Goal: Transaction & Acquisition: Purchase product/service

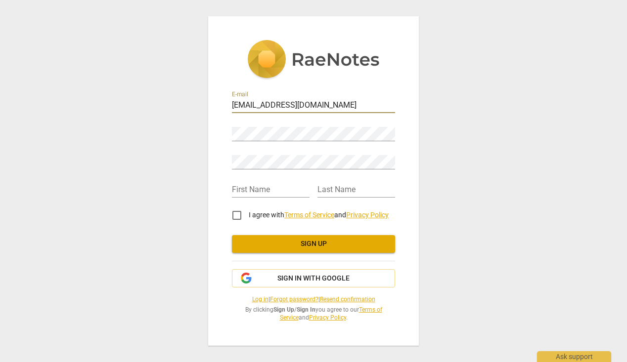
type input "fionabwilkinson@icloud.com"
type input "Fiona"
type input "Wilkinson"
click at [236, 215] on input "I agree with Terms of Service and Privacy Policy" at bounding box center [237, 216] width 24 height 24
checkbox input "true"
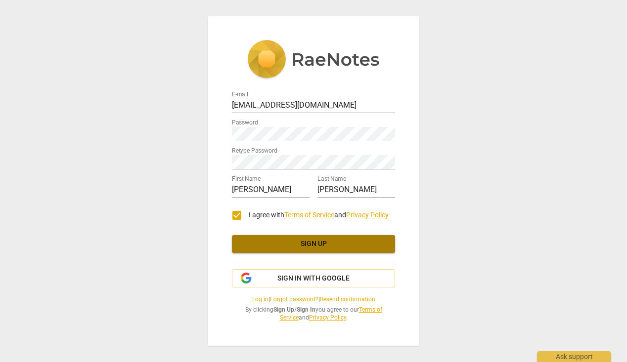
click at [311, 245] on span "Sign up" at bounding box center [313, 244] width 147 height 10
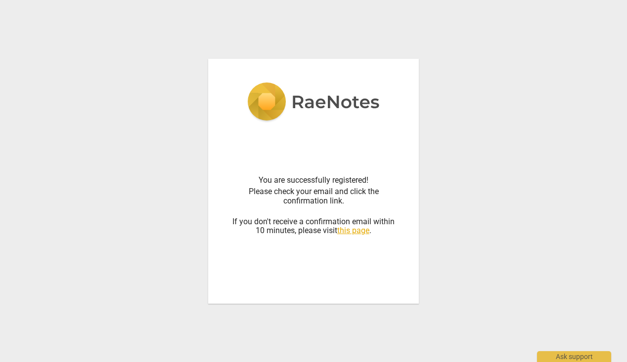
click at [272, 346] on div "You are successfully registered! Please check your email and click the confirma…" at bounding box center [313, 181] width 627 height 362
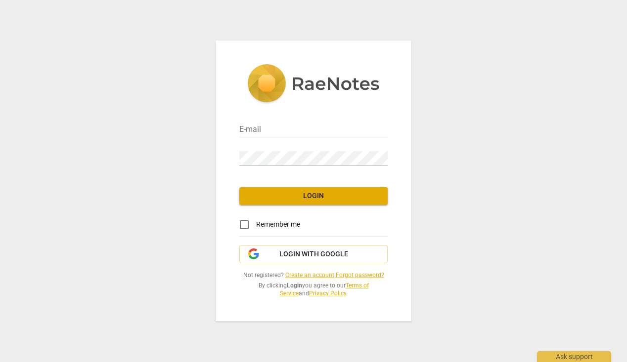
type input "[EMAIL_ADDRESS][DOMAIN_NAME]"
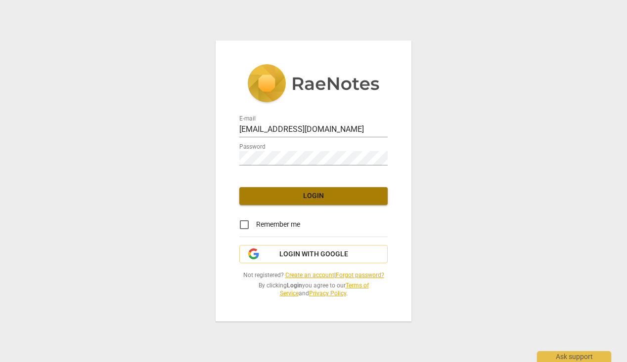
click at [317, 196] on span "Login" at bounding box center [313, 196] width 132 height 10
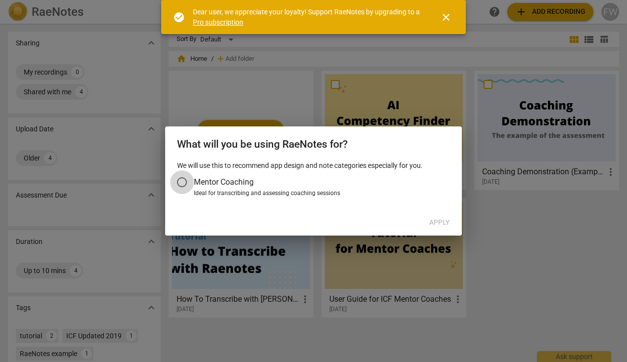
click at [181, 181] on input "Mentor Coaching" at bounding box center [182, 183] width 24 height 24
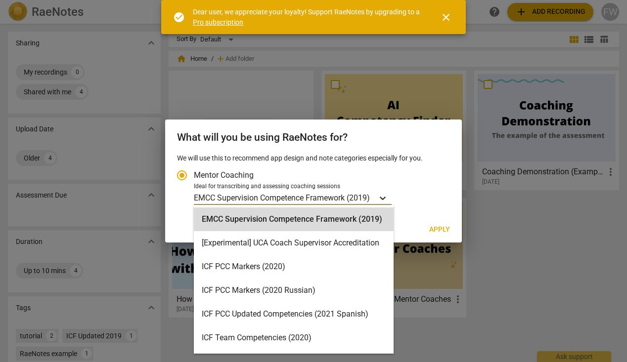
click at [385, 198] on icon "Account type" at bounding box center [383, 198] width 10 height 10
click at [0, 0] on input "Ideal for transcribing and assessing coaching sessions EMCC Supervision Compete…" at bounding box center [0, 0] width 0 height 0
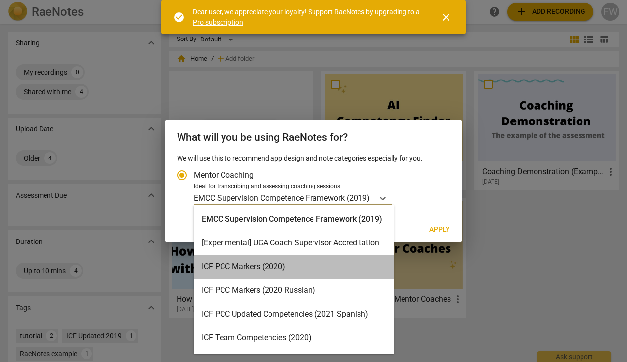
click at [341, 264] on div "ICF PCC Markers (2020)" at bounding box center [294, 267] width 200 height 24
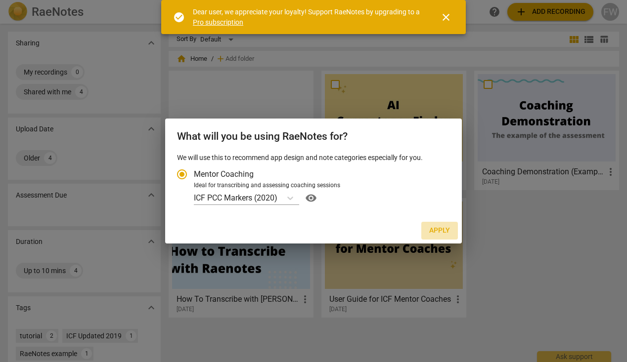
click at [442, 229] on span "Apply" at bounding box center [439, 231] width 21 height 10
radio input "false"
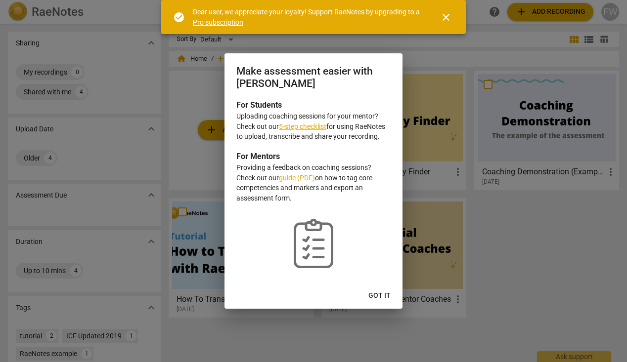
click at [307, 127] on link "5-step checklist" at bounding box center [302, 127] width 47 height 8
click at [376, 293] on span "Got it" at bounding box center [379, 296] width 22 height 10
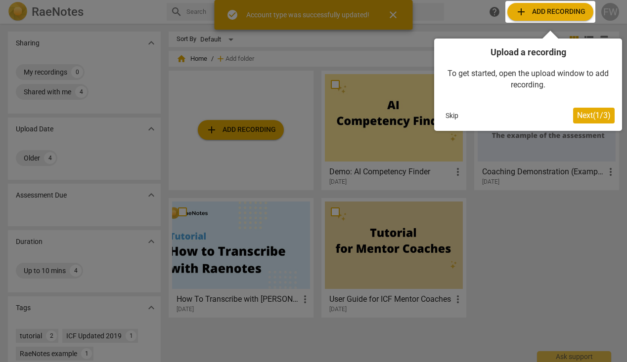
click at [557, 11] on div at bounding box center [550, 12] width 90 height 22
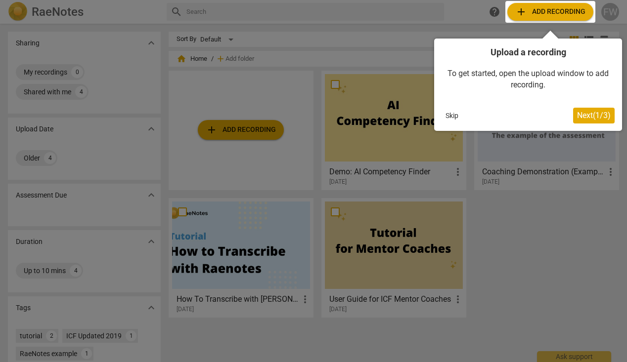
click at [595, 111] on span "Next ( 1 / 3 )" at bounding box center [594, 115] width 34 height 9
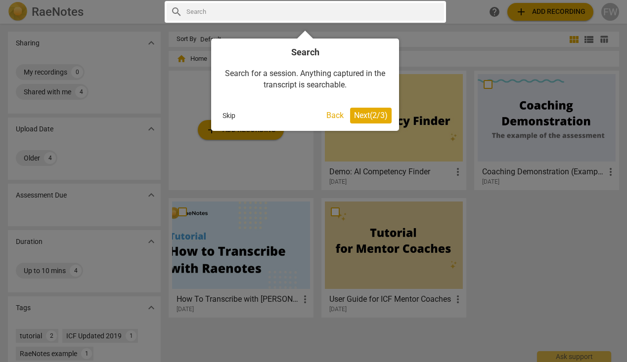
click at [476, 35] on div at bounding box center [313, 181] width 627 height 362
click at [333, 116] on button "Back" at bounding box center [334, 116] width 25 height 16
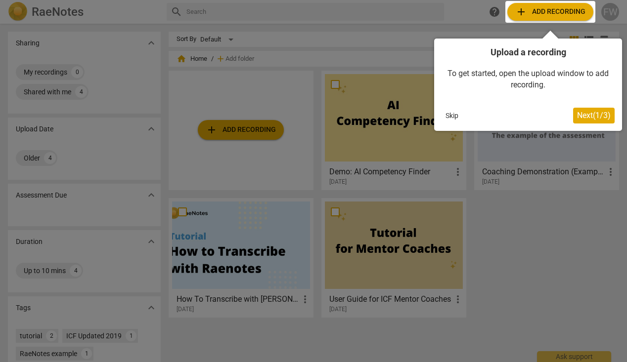
click at [548, 10] on div at bounding box center [550, 12] width 90 height 22
click at [550, 11] on div at bounding box center [550, 12] width 90 height 22
click at [234, 129] on div at bounding box center [313, 181] width 627 height 362
click at [519, 9] on div at bounding box center [550, 12] width 90 height 22
click at [470, 99] on div "To get started, open the upload window to add recording." at bounding box center [527, 79] width 173 height 42
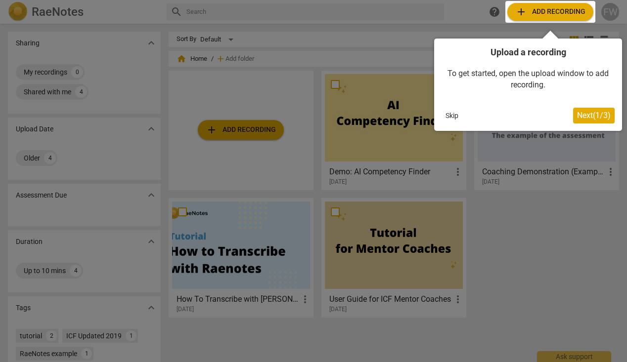
click at [467, 14] on div at bounding box center [313, 181] width 627 height 362
click at [424, 29] on div at bounding box center [313, 181] width 627 height 362
click at [520, 10] on div at bounding box center [550, 12] width 90 height 22
click at [590, 114] on span "Next ( 1 / 3 )" at bounding box center [594, 115] width 34 height 9
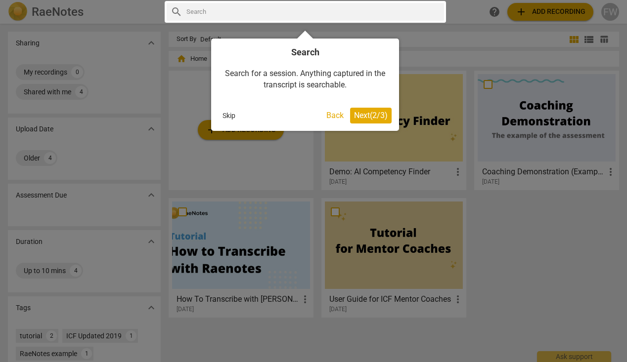
click at [370, 115] on span "Next ( 2 / 3 )" at bounding box center [371, 115] width 34 height 9
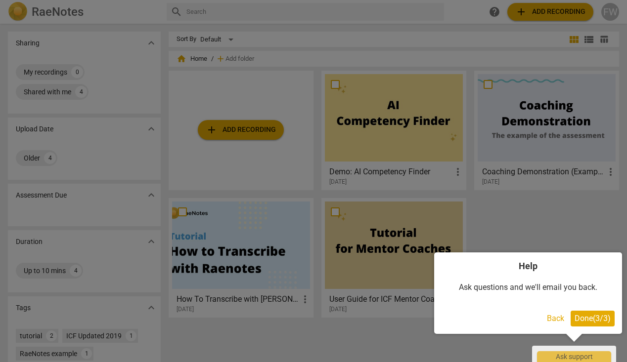
click at [584, 319] on span "Done ( 3 / 3 )" at bounding box center [592, 318] width 36 height 9
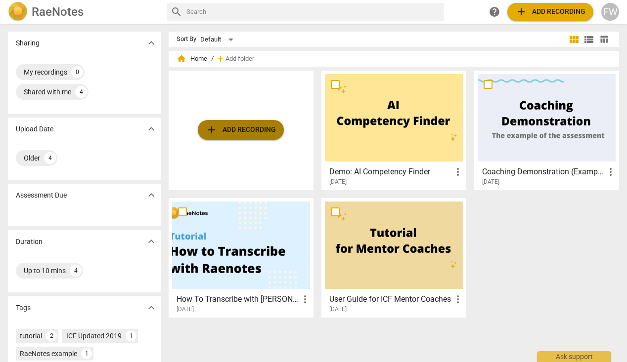
click at [227, 130] on span "add Add recording" at bounding box center [241, 130] width 70 height 12
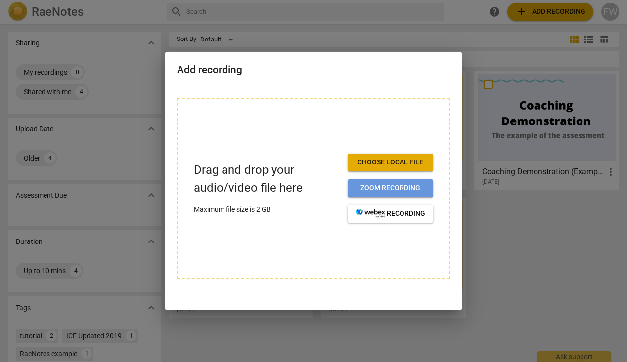
click at [389, 186] on span "Zoom recording" at bounding box center [390, 188] width 70 height 10
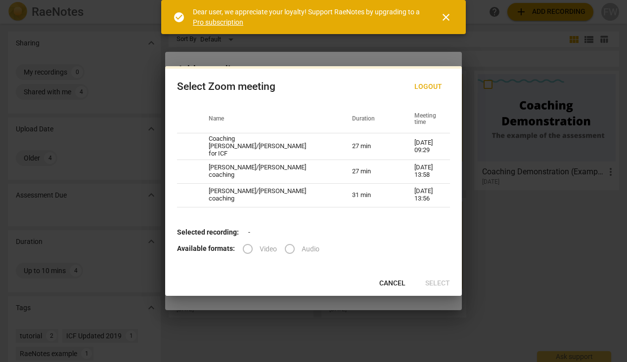
click at [289, 246] on label "Audio" at bounding box center [299, 249] width 42 height 24
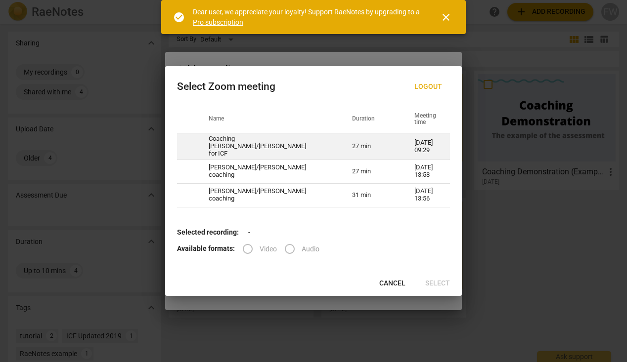
click at [301, 143] on td "Coaching [PERSON_NAME]/[PERSON_NAME] for ICF" at bounding box center [268, 146] width 143 height 27
radio input "true"
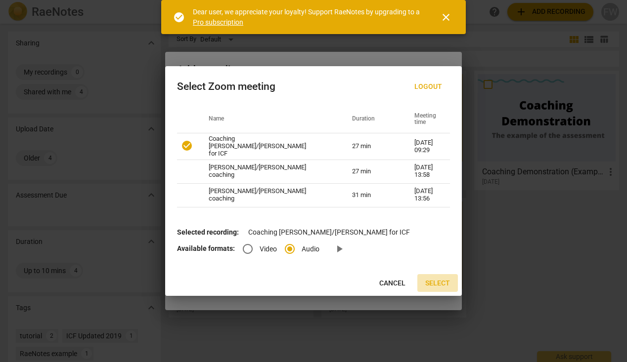
click at [434, 280] on span "Select" at bounding box center [437, 284] width 25 height 10
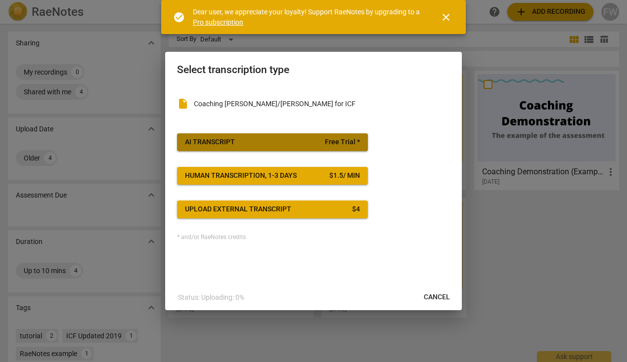
click at [330, 142] on span "Free Trial *" at bounding box center [342, 142] width 35 height 10
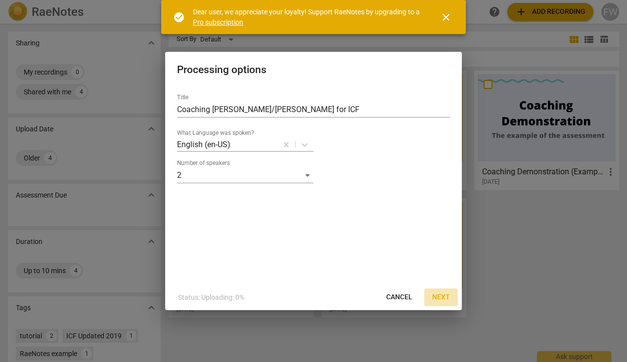
click at [443, 296] on span "Next" at bounding box center [441, 298] width 18 height 10
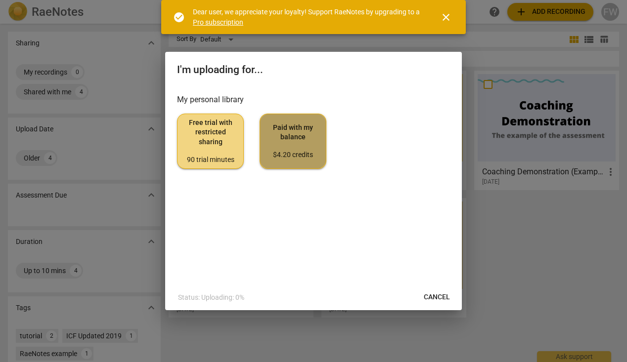
click at [293, 145] on span "Paid with my balance $4.20 credits" at bounding box center [293, 141] width 50 height 37
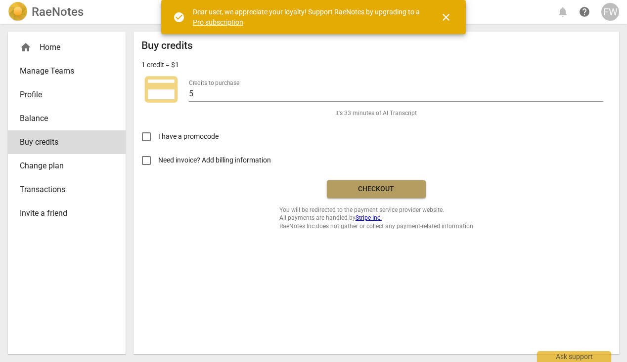
click at [381, 188] on span "Checkout" at bounding box center [376, 189] width 83 height 10
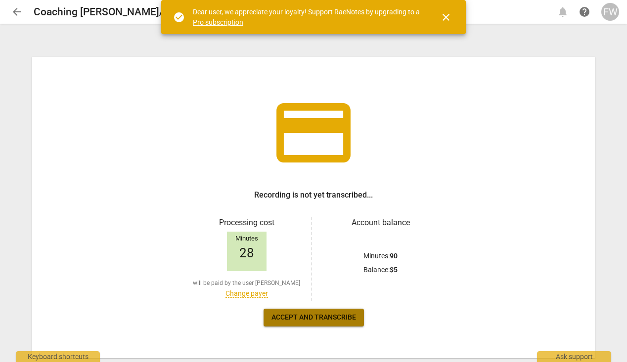
click at [311, 316] on span "Accept and transcribe" at bounding box center [313, 318] width 85 height 10
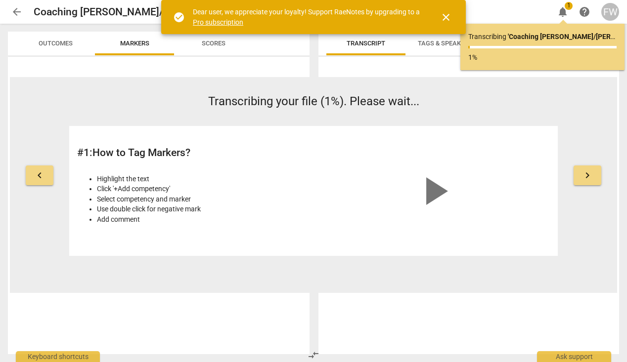
click at [445, 17] on span "close" at bounding box center [446, 17] width 12 height 12
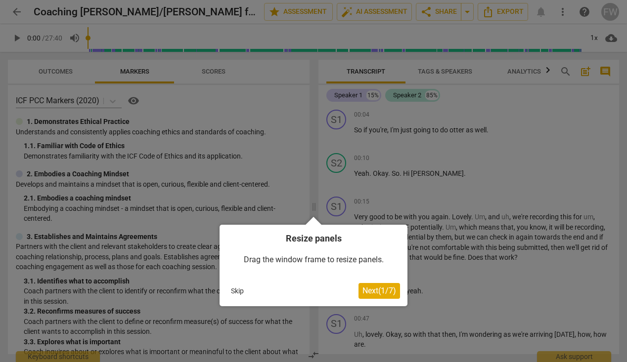
click at [374, 290] on span "Next ( 1 / 7 )" at bounding box center [379, 290] width 34 height 9
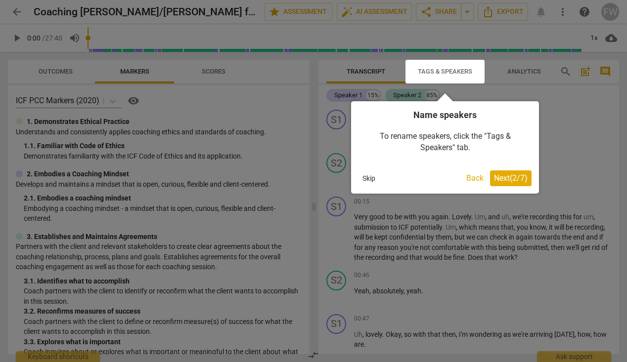
click at [506, 175] on span "Next ( 2 / 7 )" at bounding box center [511, 177] width 34 height 9
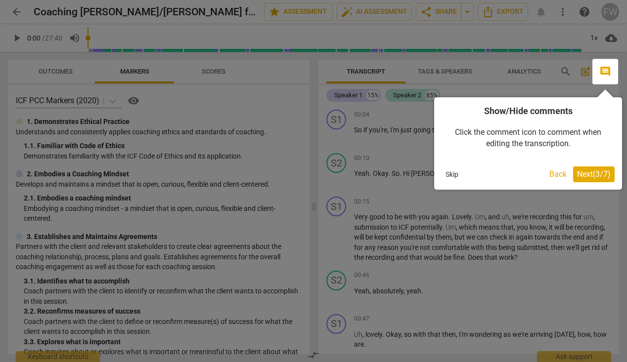
click at [506, 175] on div "Skip" at bounding box center [493, 174] width 104 height 15
click at [590, 174] on span "Next ( 3 / 7 )" at bounding box center [594, 174] width 34 height 9
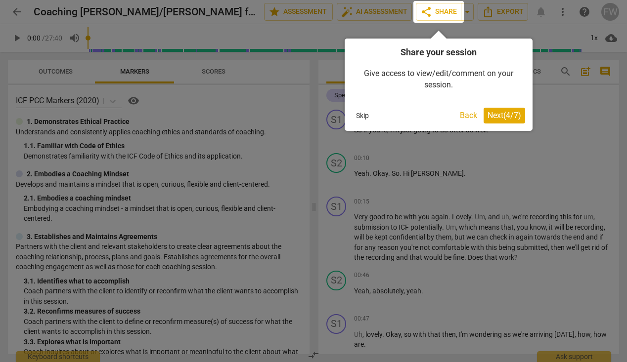
click at [504, 114] on span "Next ( 4 / 7 )" at bounding box center [504, 115] width 34 height 9
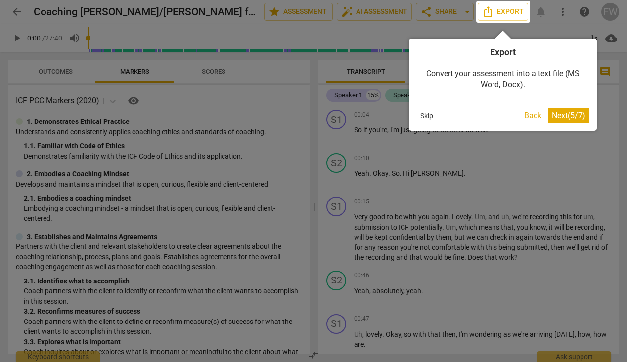
click at [572, 116] on span "Next ( 5 / 7 )" at bounding box center [569, 115] width 34 height 9
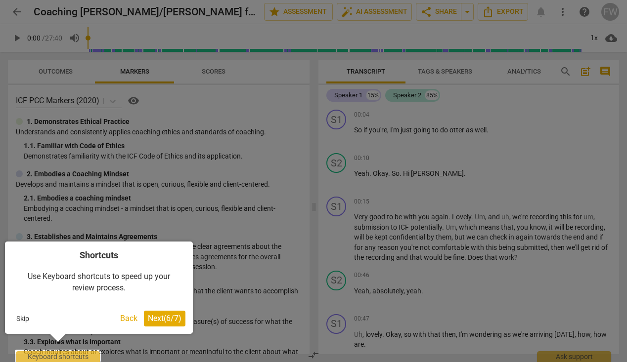
click at [159, 317] on span "Next ( 6 / 7 )" at bounding box center [165, 318] width 34 height 9
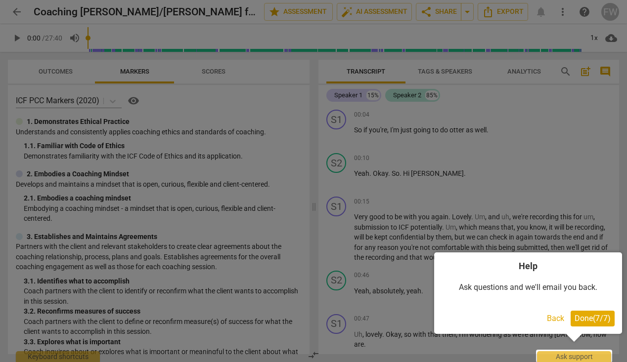
click at [591, 319] on span "Done ( 7 / 7 )" at bounding box center [592, 318] width 36 height 9
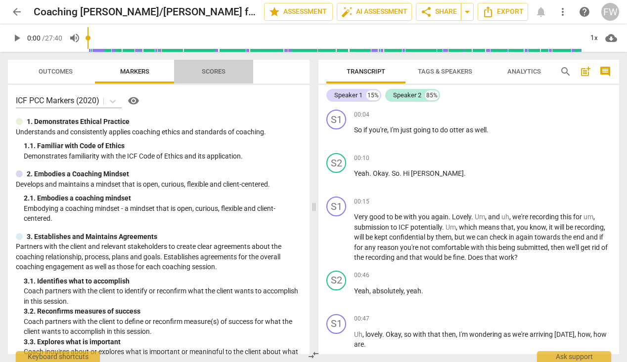
click at [216, 68] on span "Scores" at bounding box center [214, 71] width 24 height 7
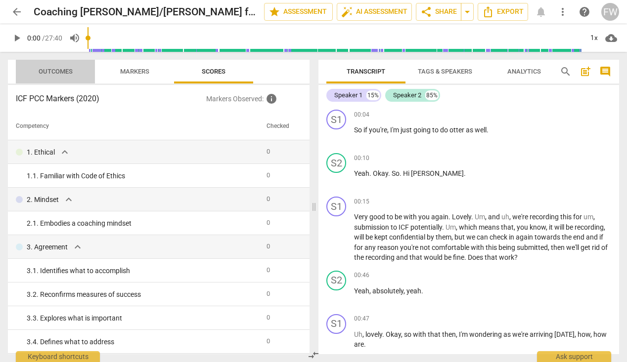
click at [59, 69] on span "Outcomes" at bounding box center [56, 71] width 34 height 7
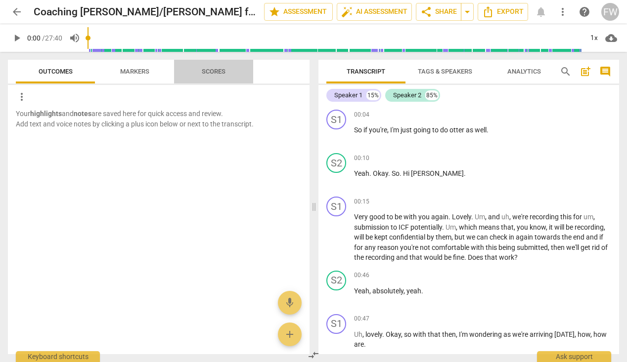
click at [211, 71] on span "Scores" at bounding box center [214, 71] width 24 height 7
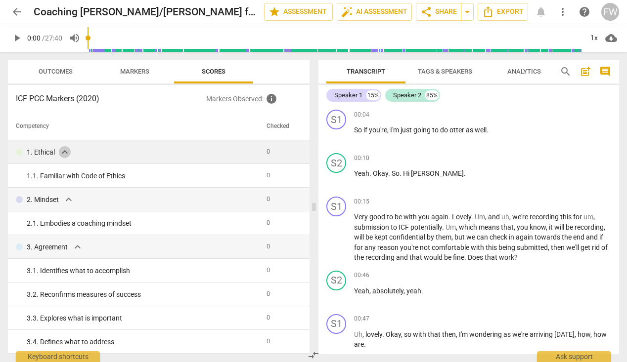
click at [66, 151] on span "expand_more" at bounding box center [65, 152] width 12 height 12
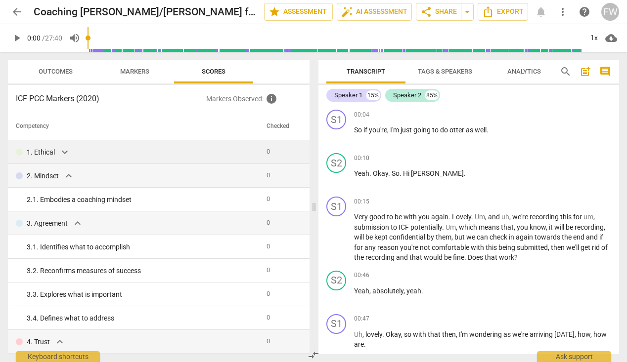
click at [66, 152] on span "expand_more" at bounding box center [65, 152] width 12 height 12
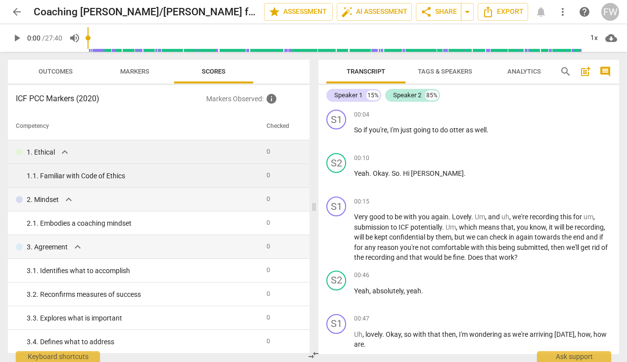
click at [92, 176] on div "1. 1. Familiar with Code of Ethics" at bounding box center [143, 176] width 232 height 10
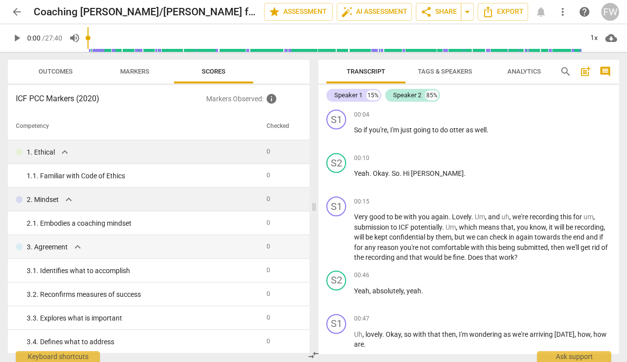
click at [71, 198] on span "expand_more" at bounding box center [69, 200] width 12 height 12
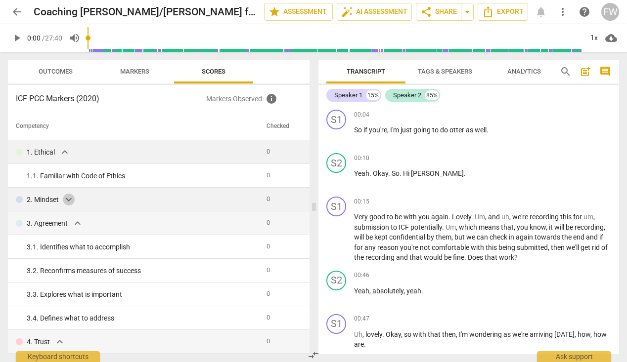
click at [71, 197] on span "expand_more" at bounding box center [69, 200] width 12 height 12
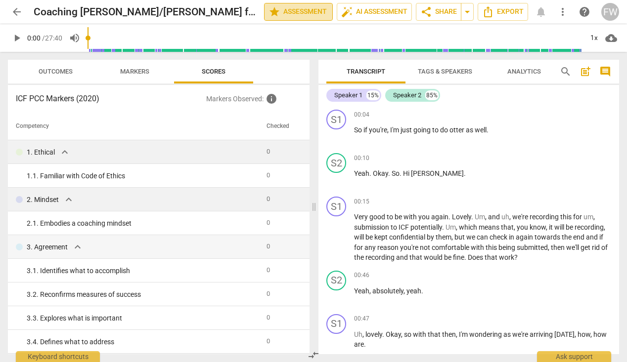
click at [299, 12] on span "star Assessment" at bounding box center [298, 12] width 60 height 12
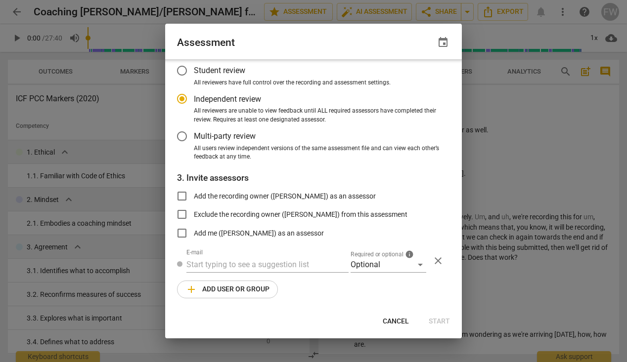
scroll to position [56, 0]
click at [513, 94] on div at bounding box center [313, 181] width 627 height 362
radio input "false"
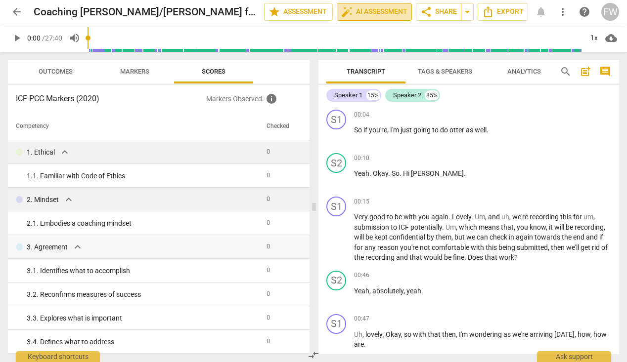
click at [397, 9] on span "auto_fix_high AI Assessment" at bounding box center [374, 12] width 66 height 12
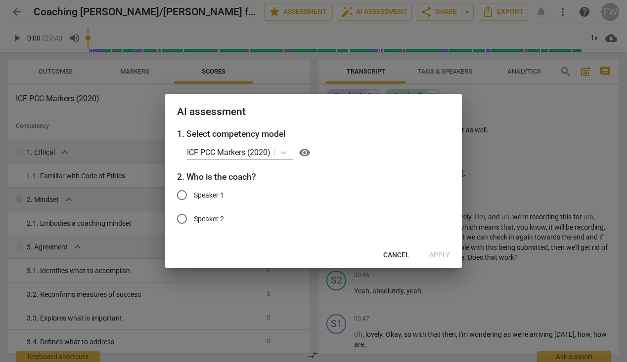
click at [182, 194] on input "Speaker 1" at bounding box center [182, 195] width 24 height 24
radio input "true"
click at [437, 256] on span "Apply" at bounding box center [439, 256] width 21 height 10
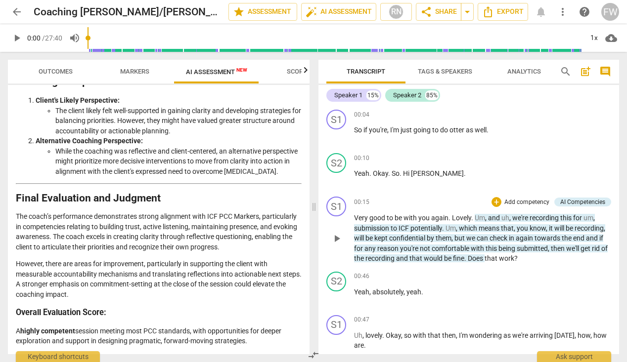
scroll to position [0, 0]
click at [499, 11] on span "Export" at bounding box center [503, 12] width 42 height 12
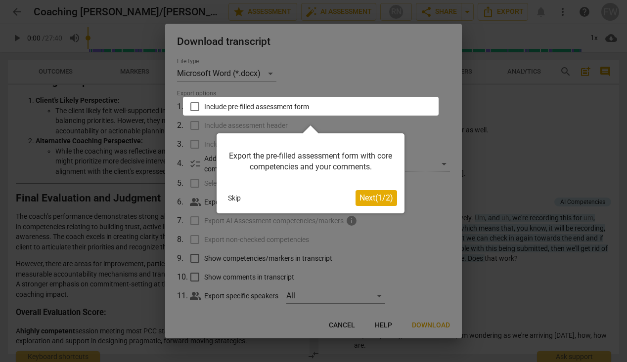
click at [233, 199] on button "Skip" at bounding box center [234, 198] width 21 height 15
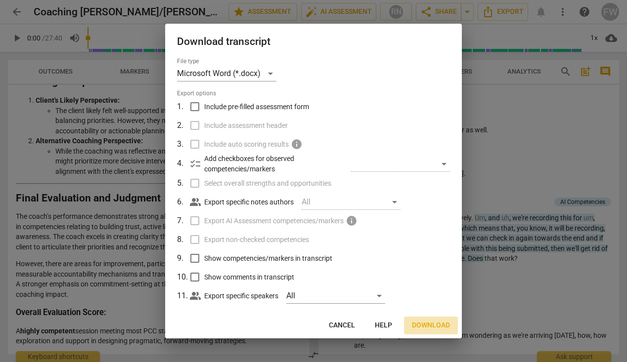
click at [428, 324] on span "Download" at bounding box center [431, 326] width 38 height 10
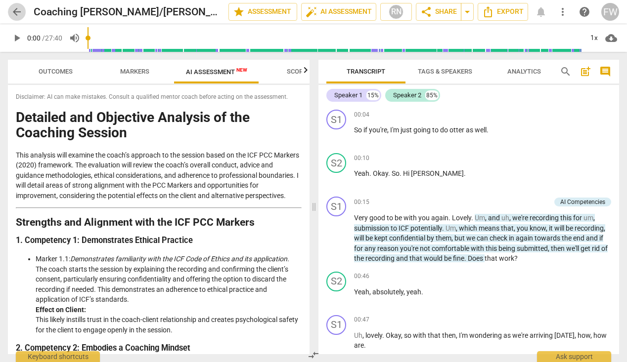
click at [14, 9] on span "arrow_back" at bounding box center [17, 12] width 12 height 12
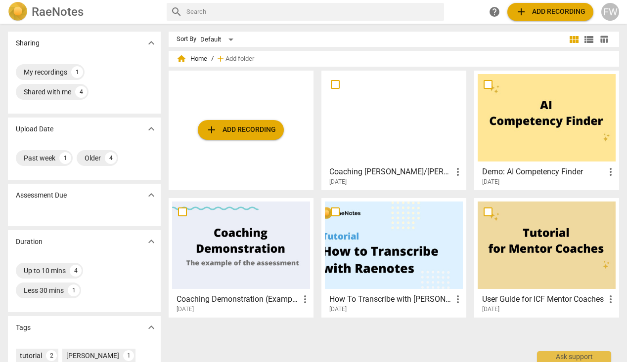
click at [240, 128] on span "add Add recording" at bounding box center [241, 130] width 70 height 12
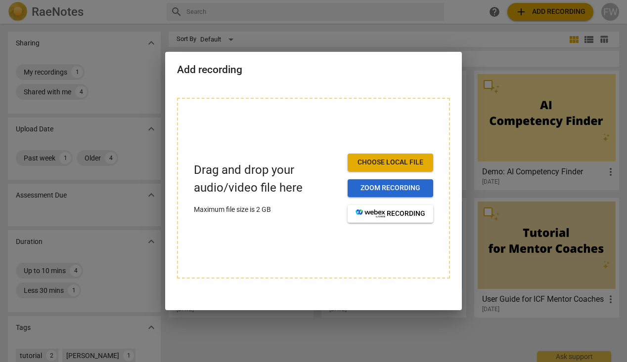
click at [380, 186] on span "Zoom recording" at bounding box center [390, 188] width 70 height 10
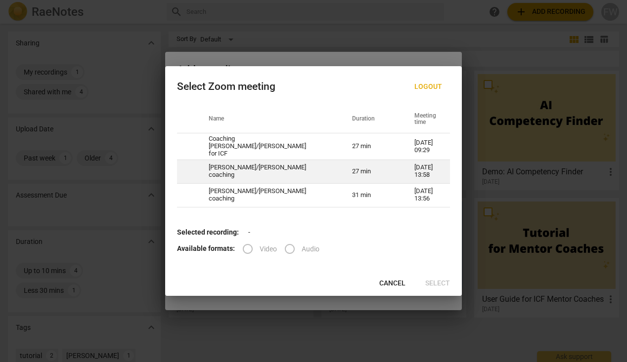
click at [279, 168] on td "[PERSON_NAME]/[PERSON_NAME] coaching" at bounding box center [268, 172] width 143 height 24
radio input "true"
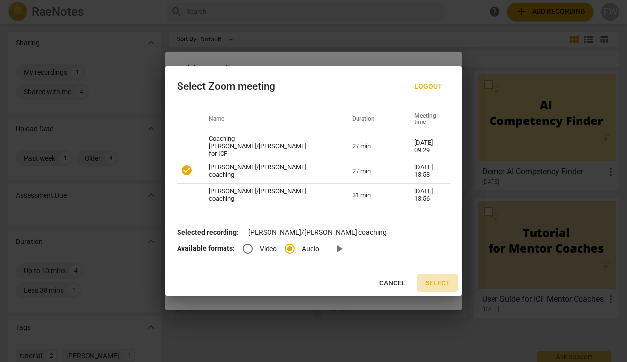
click at [440, 281] on span "Select" at bounding box center [437, 284] width 25 height 10
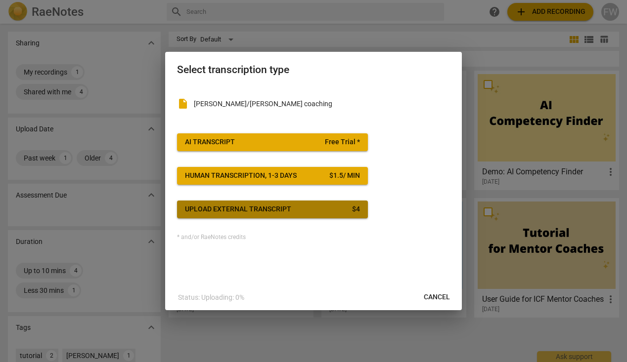
click at [302, 208] on span "Upload external transcript $ 4" at bounding box center [272, 210] width 175 height 10
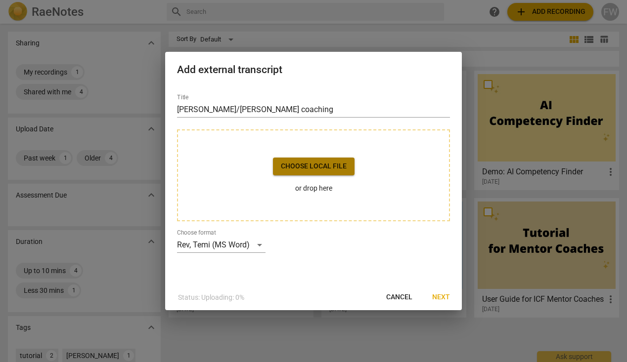
click at [320, 169] on span "Choose local file" at bounding box center [314, 167] width 66 height 10
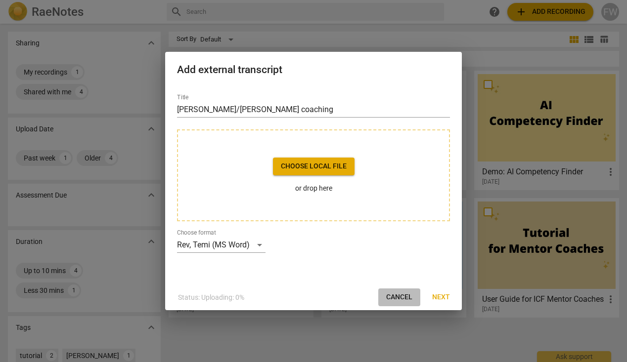
click at [401, 298] on span "Cancel" at bounding box center [399, 298] width 26 height 10
click at [396, 296] on span "Cancel" at bounding box center [399, 298] width 26 height 10
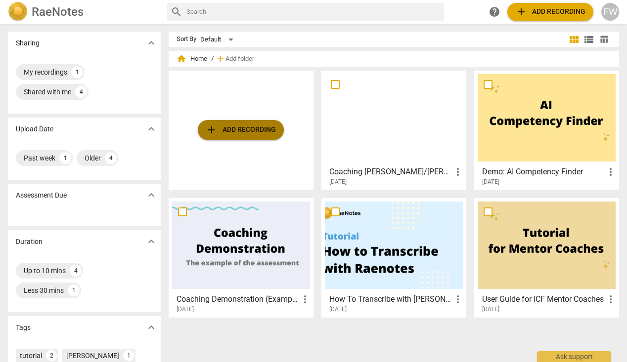
click at [241, 131] on span "add Add recording" at bounding box center [241, 130] width 70 height 12
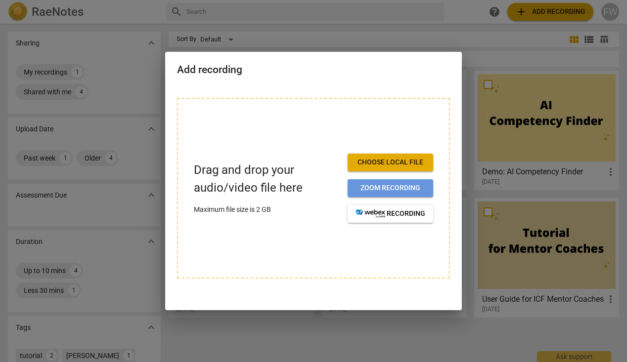
click at [378, 186] on span "Zoom recording" at bounding box center [390, 188] width 70 height 10
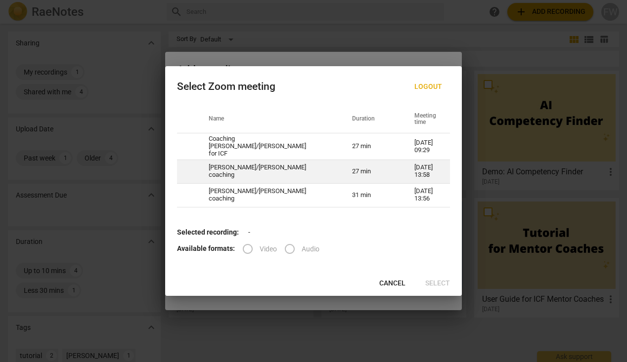
click at [260, 169] on td "[PERSON_NAME]/[PERSON_NAME] coaching" at bounding box center [268, 172] width 143 height 24
radio input "true"
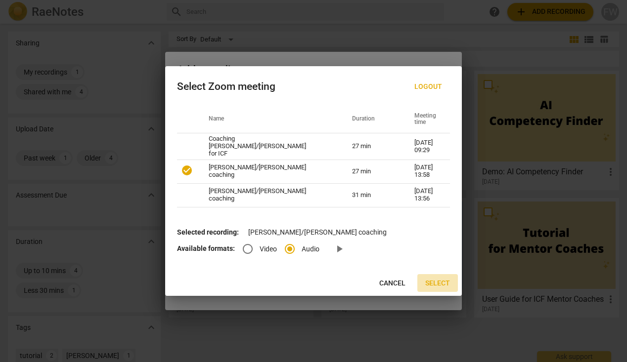
click at [431, 279] on span "Select" at bounding box center [437, 284] width 25 height 10
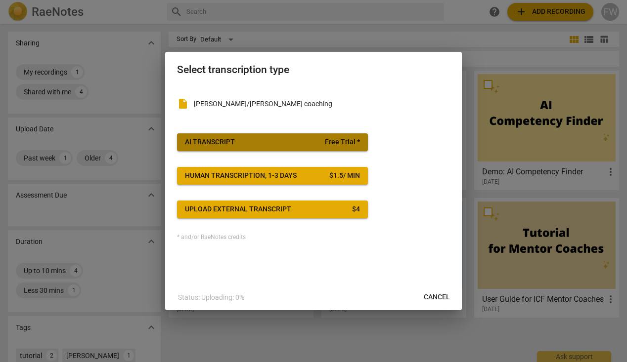
click at [342, 138] on span "Free Trial *" at bounding box center [342, 142] width 35 height 10
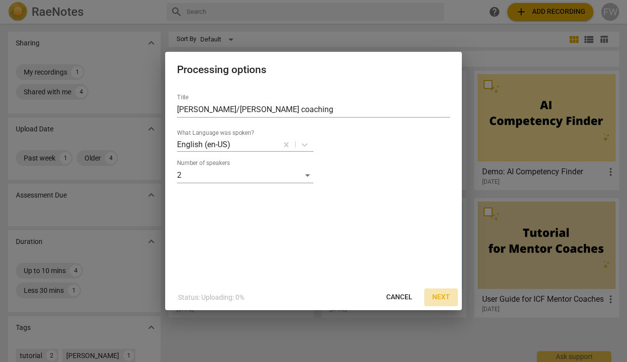
click at [441, 296] on span "Next" at bounding box center [441, 298] width 18 height 10
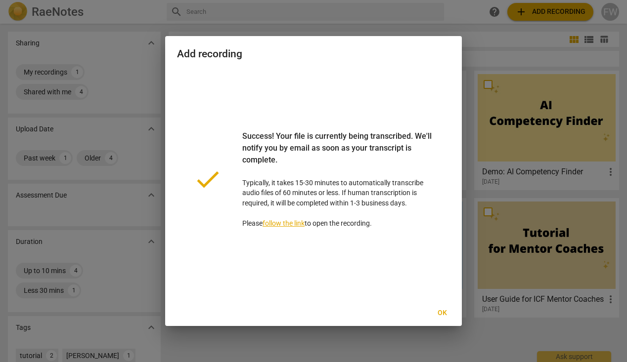
click at [288, 221] on link "follow the link" at bounding box center [283, 223] width 42 height 8
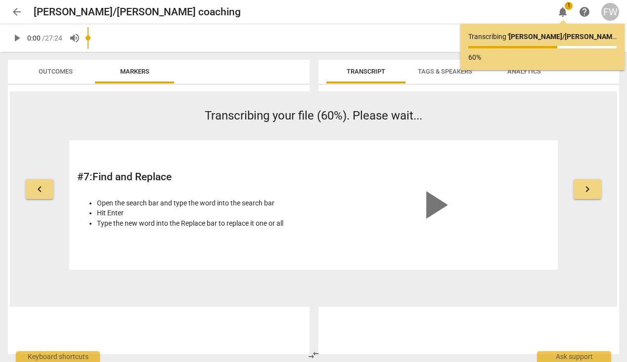
click at [275, 269] on div "# 7 : Find and Replace Open the search bar and type the word into the search ba…" at bounding box center [313, 205] width 488 height 130
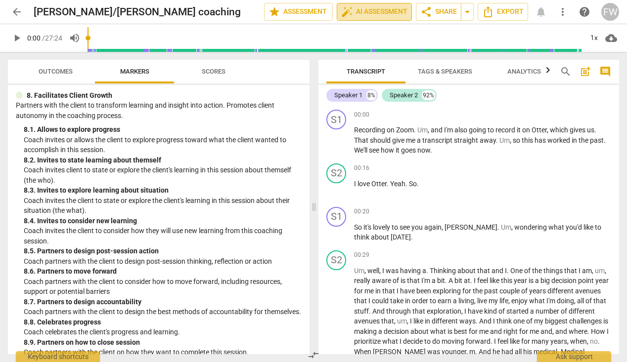
click at [372, 12] on span "auto_fix_high AI Assessment" at bounding box center [374, 12] width 66 height 12
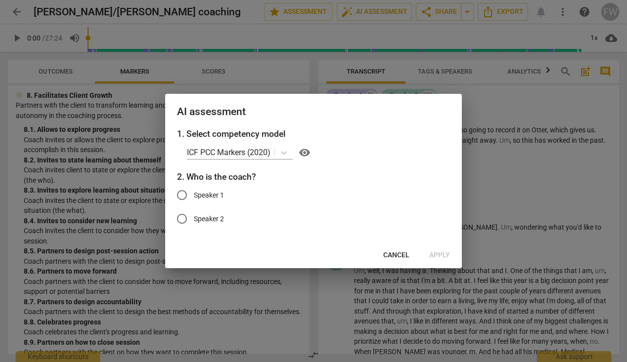
click at [393, 254] on span "Cancel" at bounding box center [396, 256] width 26 height 10
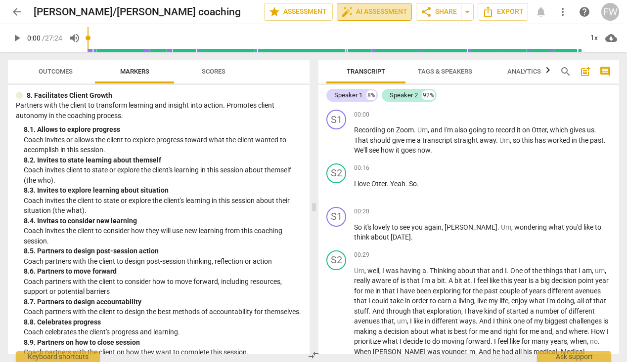
click at [379, 13] on span "auto_fix_high AI Assessment" at bounding box center [374, 12] width 66 height 12
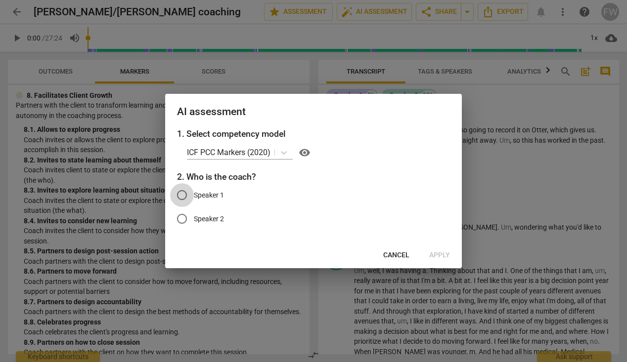
click at [181, 193] on input "Speaker 1" at bounding box center [182, 195] width 24 height 24
radio input "true"
click at [439, 254] on span "Apply" at bounding box center [439, 256] width 21 height 10
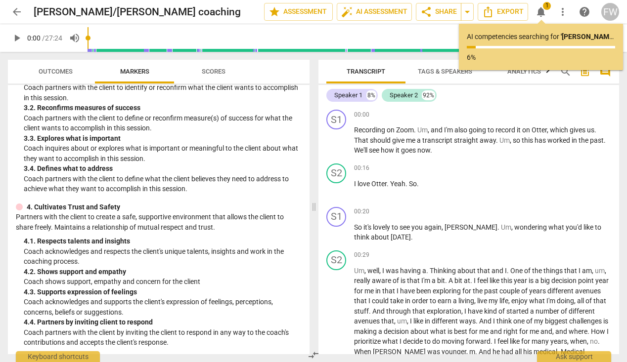
scroll to position [204, 0]
click at [215, 214] on p "Partners with the client to create a safe, supportive environment that allows t…" at bounding box center [159, 222] width 286 height 20
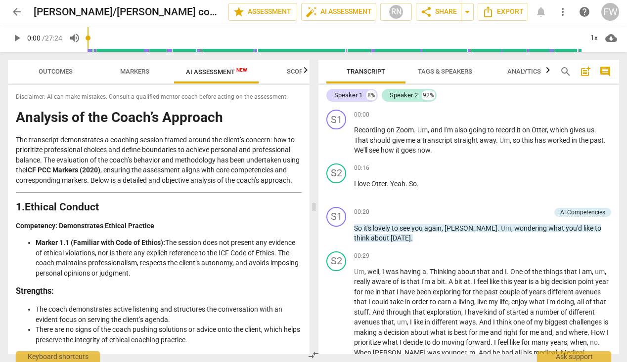
scroll to position [0, 0]
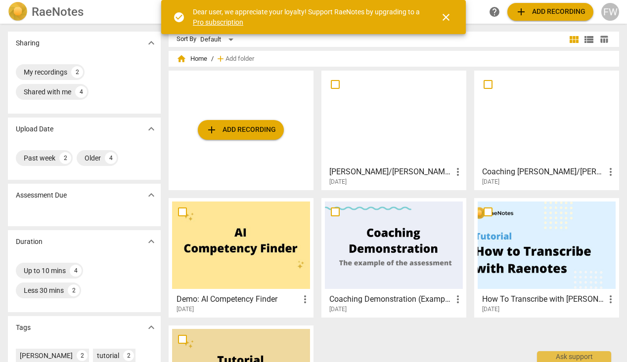
click at [523, 136] on div at bounding box center [546, 117] width 138 height 87
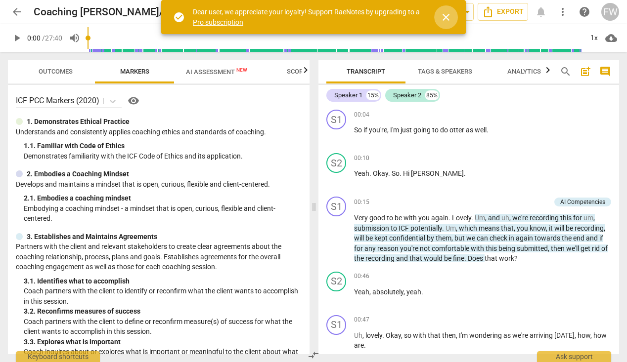
click at [447, 14] on span "close" at bounding box center [446, 17] width 12 height 12
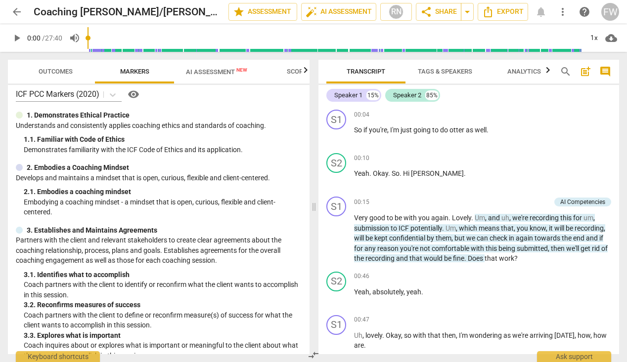
scroll to position [7, 0]
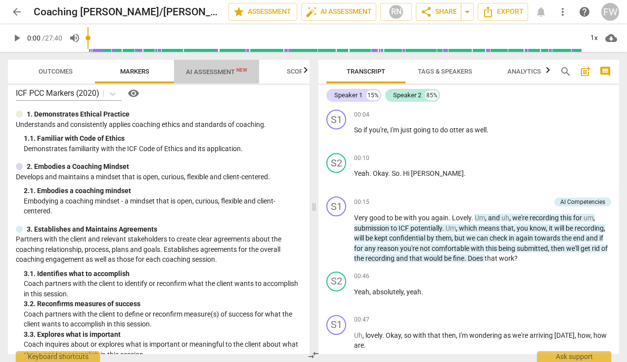
click at [218, 71] on span "AI Assessment New" at bounding box center [216, 71] width 61 height 7
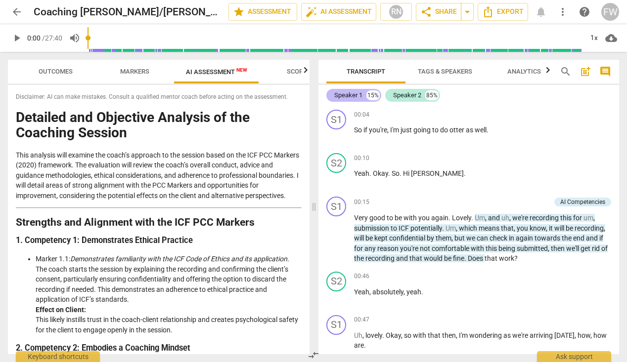
scroll to position [0, 0]
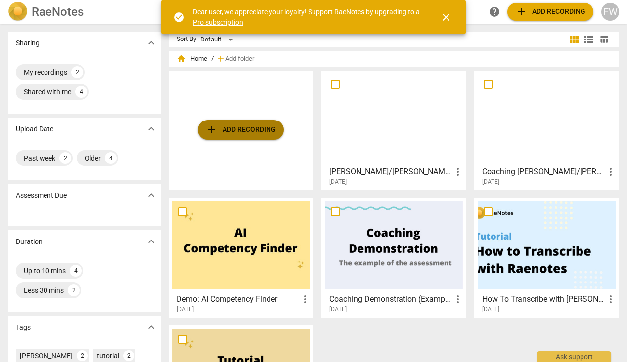
click at [259, 129] on span "add Add recording" at bounding box center [241, 130] width 70 height 12
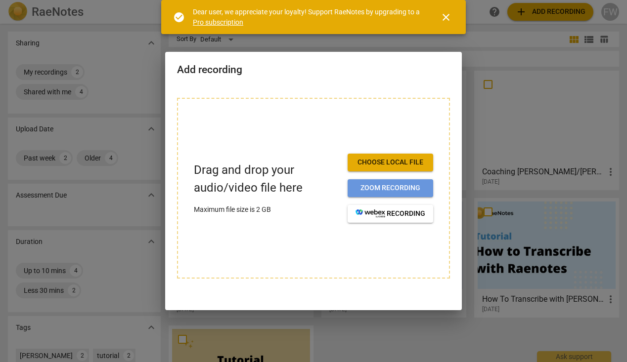
click at [382, 187] on span "Zoom recording" at bounding box center [390, 188] width 70 height 10
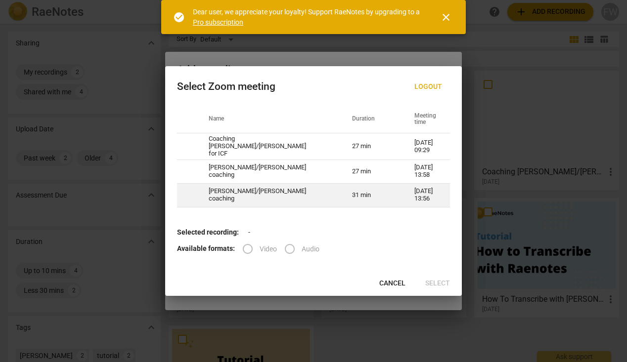
click at [301, 194] on td "[PERSON_NAME]/[PERSON_NAME] coaching" at bounding box center [268, 195] width 143 height 24
radio input "true"
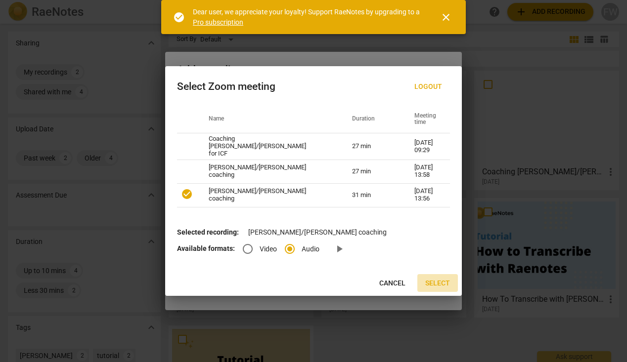
click at [436, 282] on span "Select" at bounding box center [437, 284] width 25 height 10
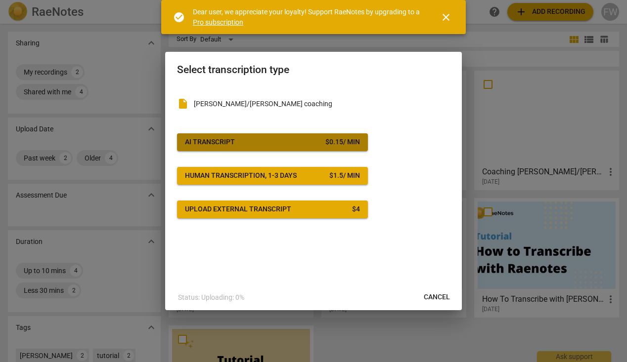
click at [319, 141] on span "AI Transcript $ 0.15 / min" at bounding box center [272, 142] width 175 height 10
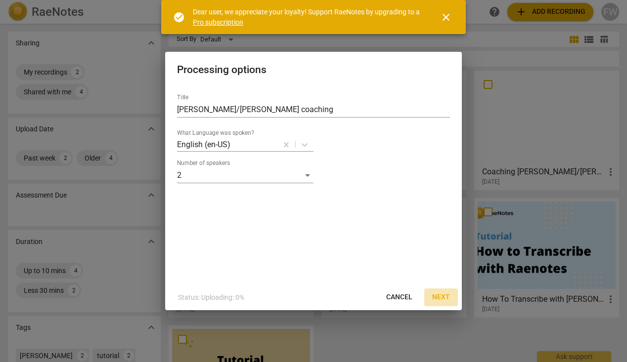
click at [438, 296] on span "Next" at bounding box center [441, 298] width 18 height 10
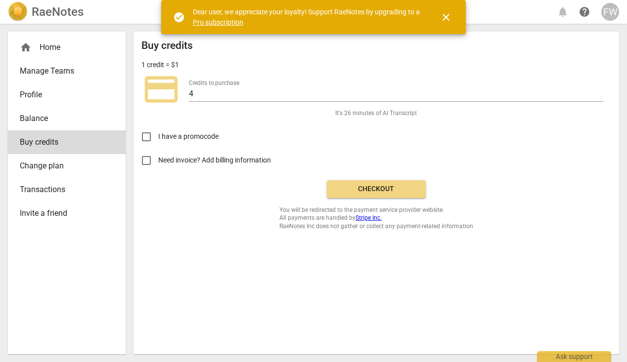
click at [362, 189] on span "Checkout" at bounding box center [376, 189] width 83 height 10
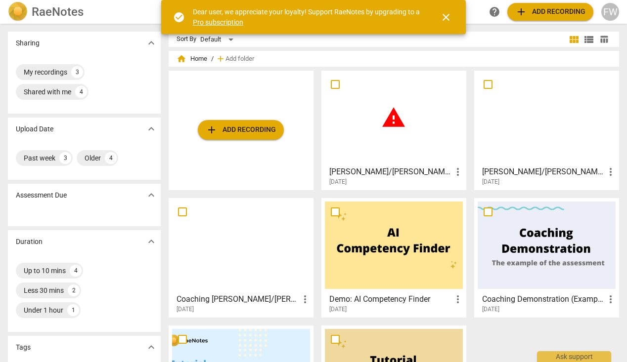
click at [391, 138] on div "warning" at bounding box center [394, 117] width 138 height 87
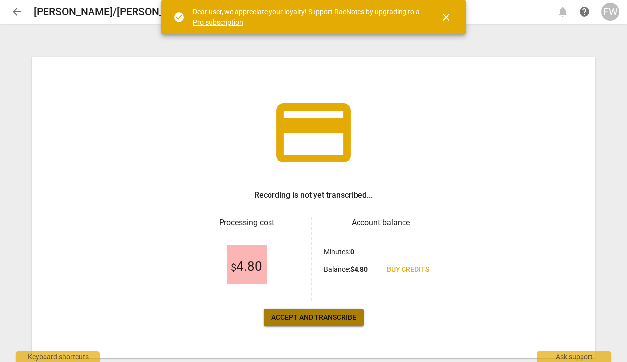
click at [315, 318] on span "Accept and transcribe" at bounding box center [313, 318] width 85 height 10
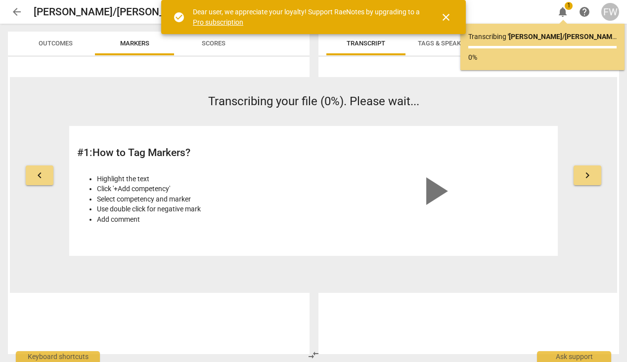
click at [445, 13] on span "close" at bounding box center [446, 17] width 12 height 12
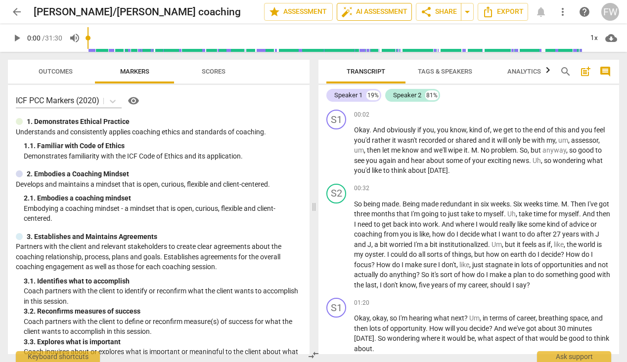
click at [389, 11] on span "auto_fix_high AI Assessment" at bounding box center [374, 12] width 66 height 12
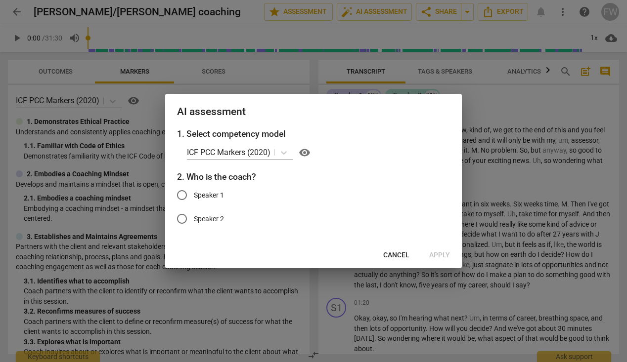
click at [394, 252] on span "Cancel" at bounding box center [396, 256] width 26 height 10
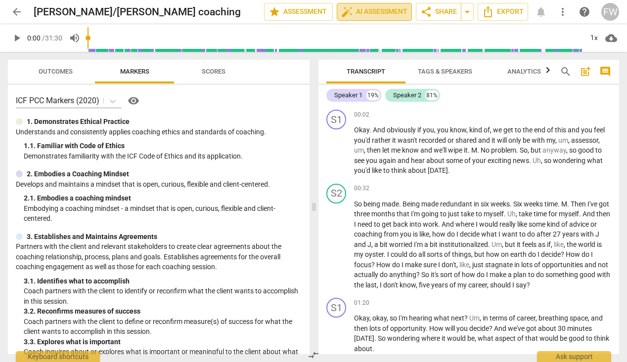
click at [375, 11] on span "auto_fix_high AI Assessment" at bounding box center [374, 12] width 66 height 12
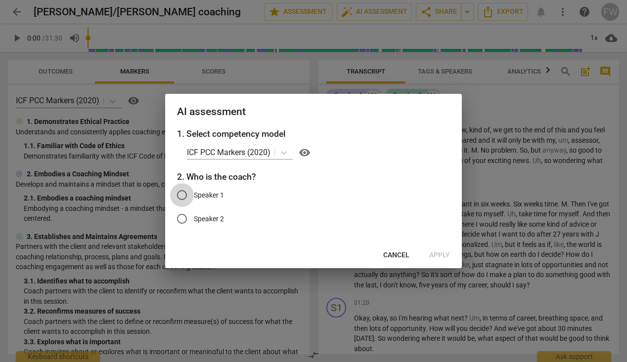
click at [181, 194] on input "Speaker 1" at bounding box center [182, 195] width 24 height 24
radio input "true"
click at [439, 252] on span "Apply" at bounding box center [439, 256] width 21 height 10
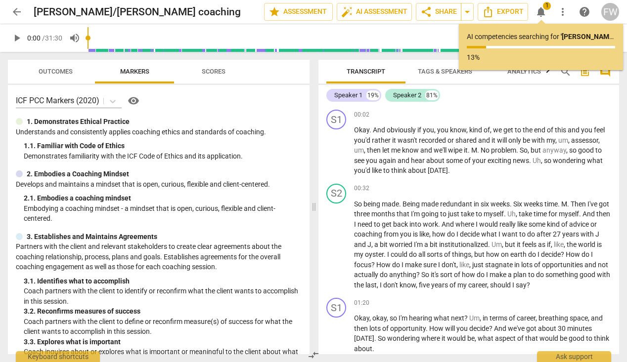
click at [279, 217] on p "Embodying a coaching mindset - a mindset that is open, curious, flexible and cl…" at bounding box center [163, 214] width 278 height 20
